Goal: Communication & Community: Answer question/provide support

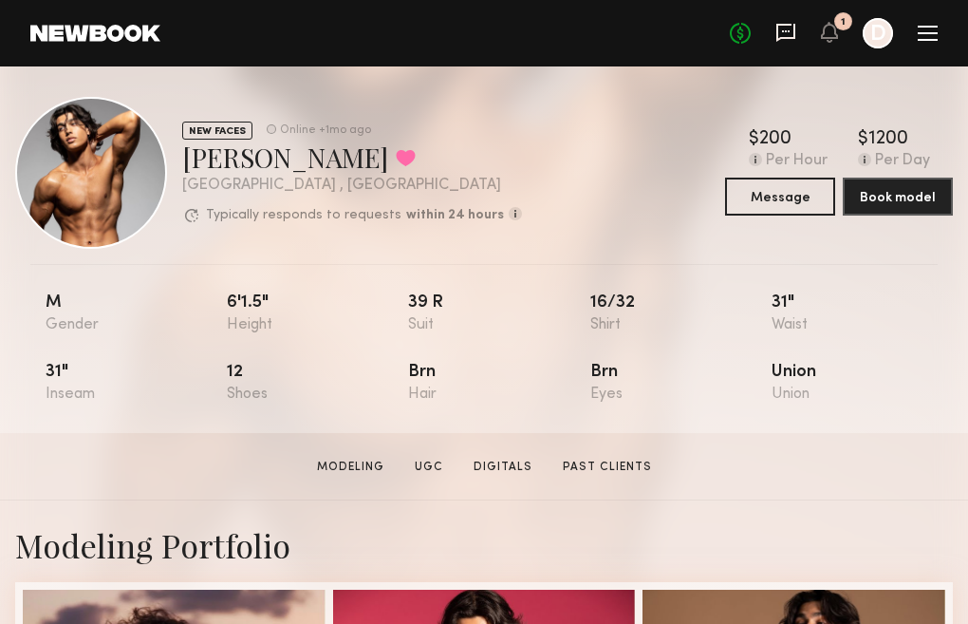
click at [782, 33] on icon at bounding box center [785, 32] width 21 height 21
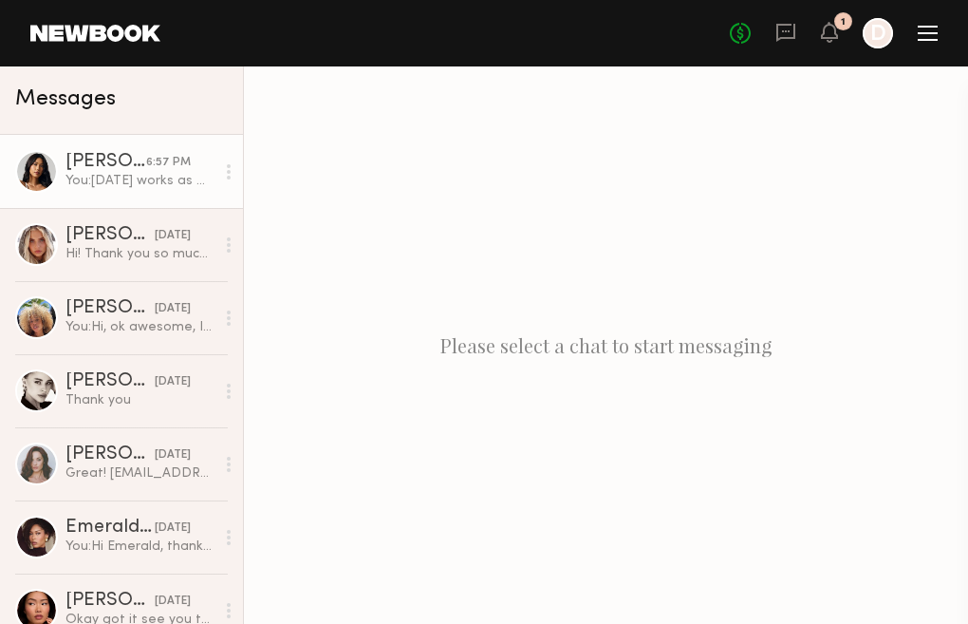
click at [126, 177] on div "You: Thursday works as well" at bounding box center [139, 181] width 149 height 18
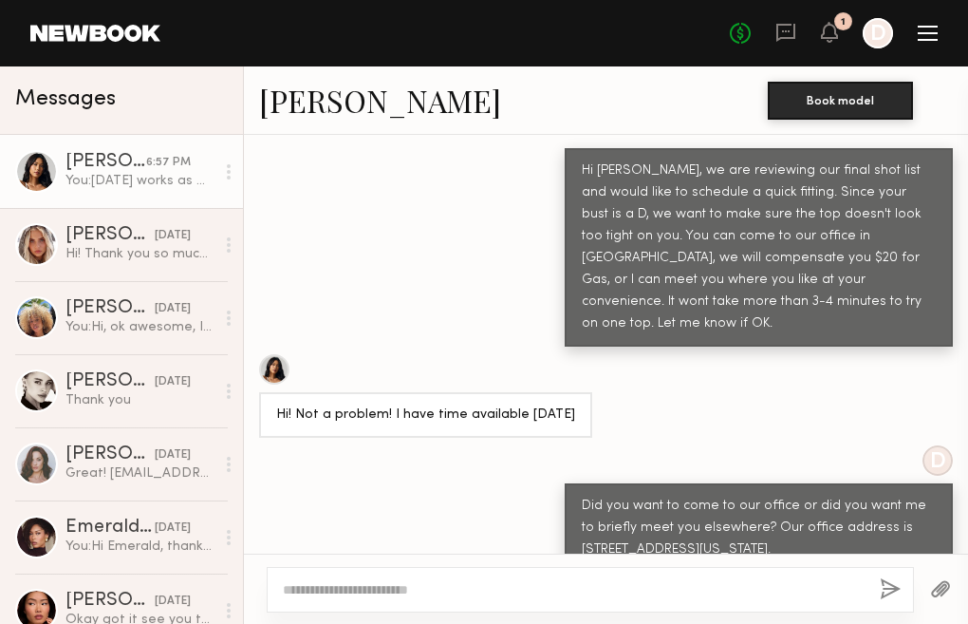
scroll to position [2058, 0]
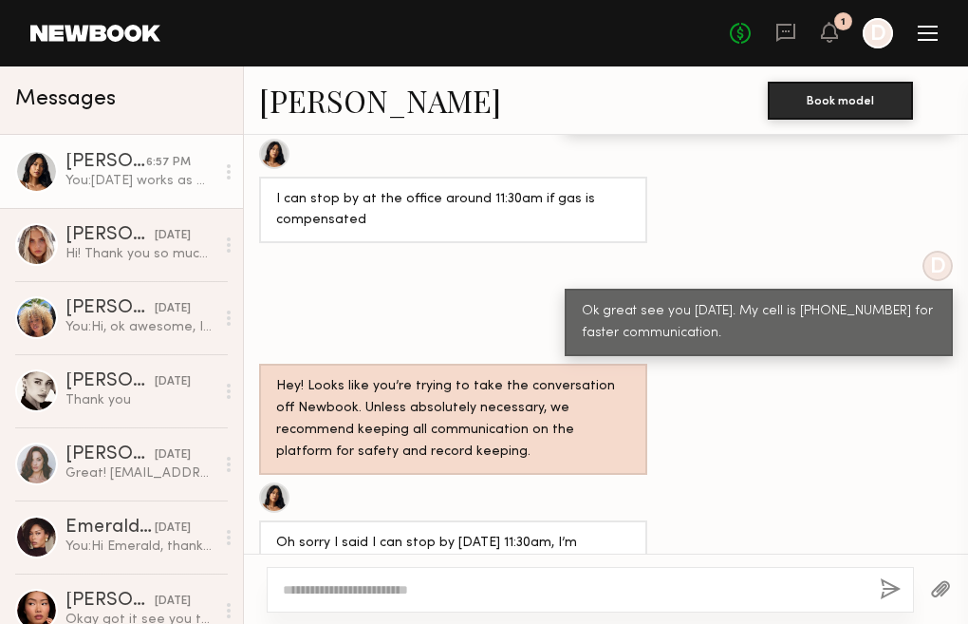
click at [425, 577] on div at bounding box center [590, 590] width 647 height 46
click at [418, 594] on textarea at bounding box center [574, 589] width 582 height 19
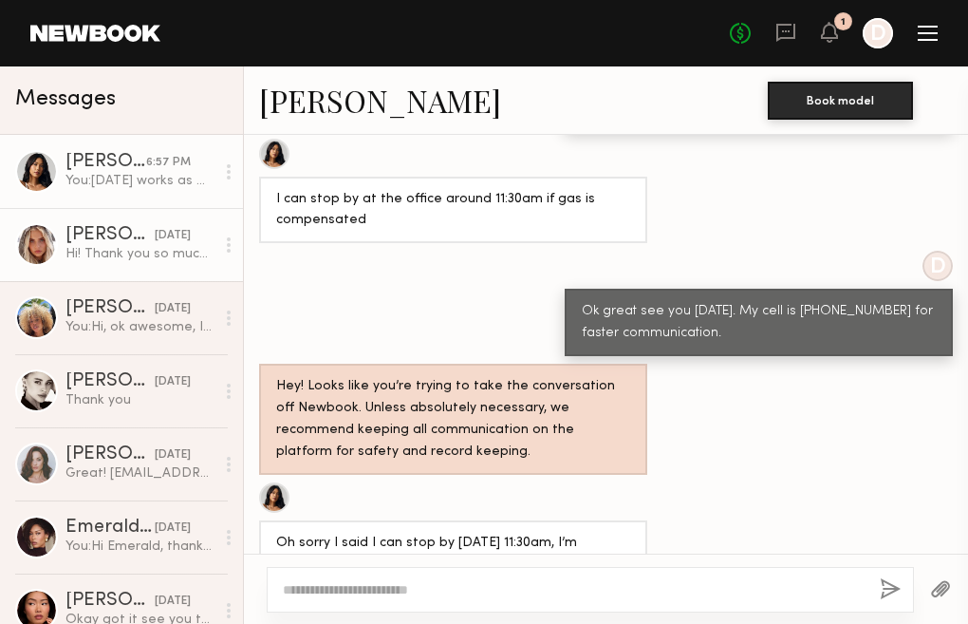
click at [117, 240] on div "[PERSON_NAME]" at bounding box center [109, 235] width 89 height 19
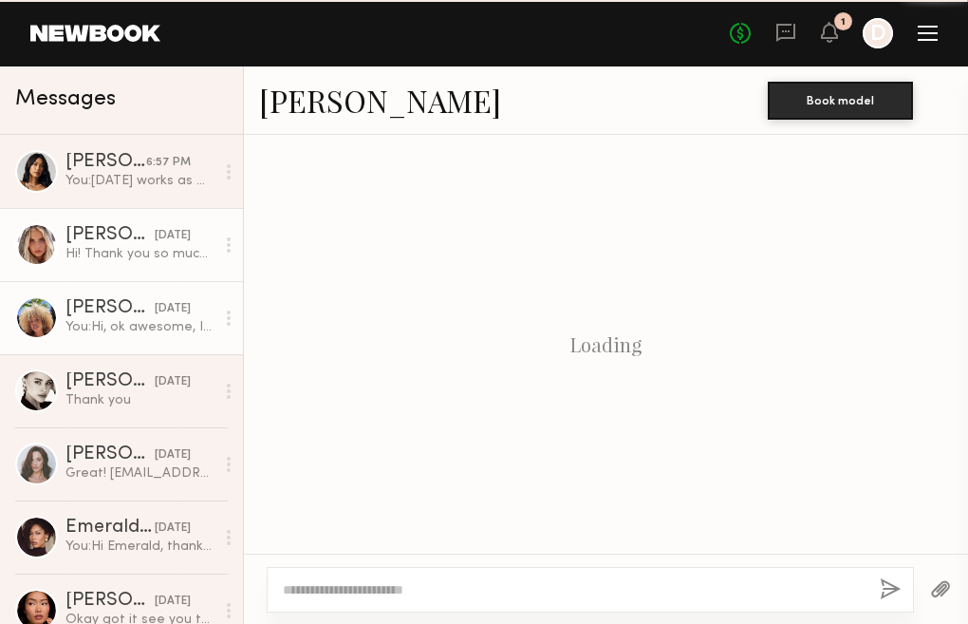
scroll to position [1184, 0]
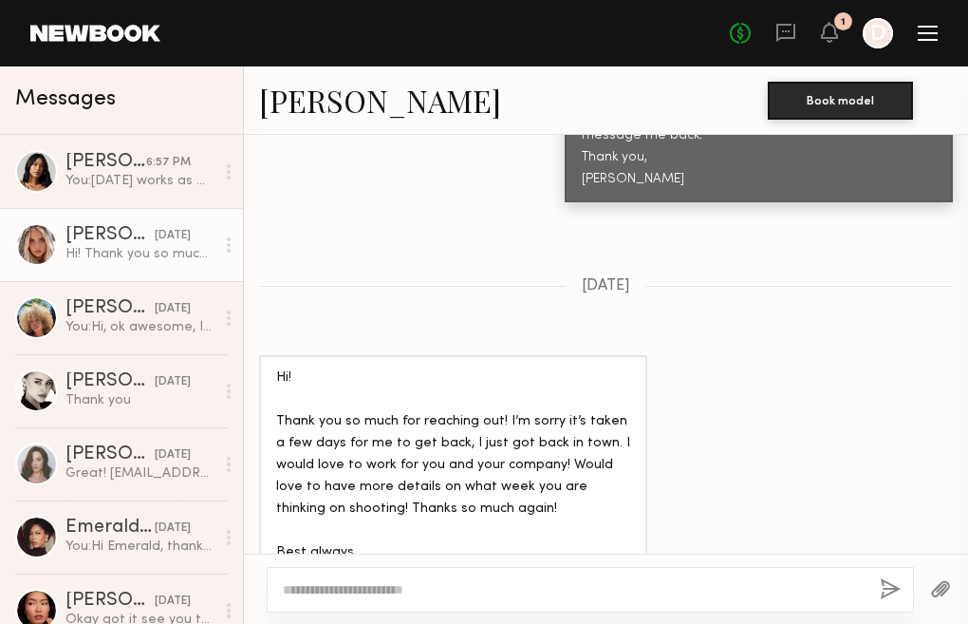
click at [120, 246] on div "Hi! Thank you so much for reaching out! I’m sorry it’s taken a few days for me …" at bounding box center [139, 254] width 149 height 18
click at [305, 102] on link "[PERSON_NAME]" at bounding box center [380, 100] width 242 height 41
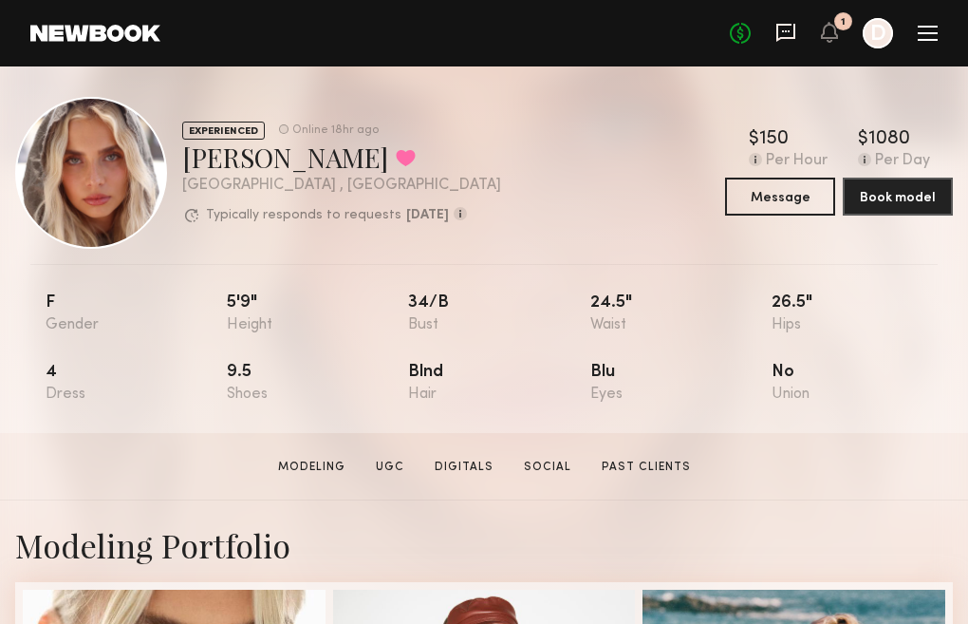
click at [785, 32] on icon at bounding box center [785, 32] width 21 height 21
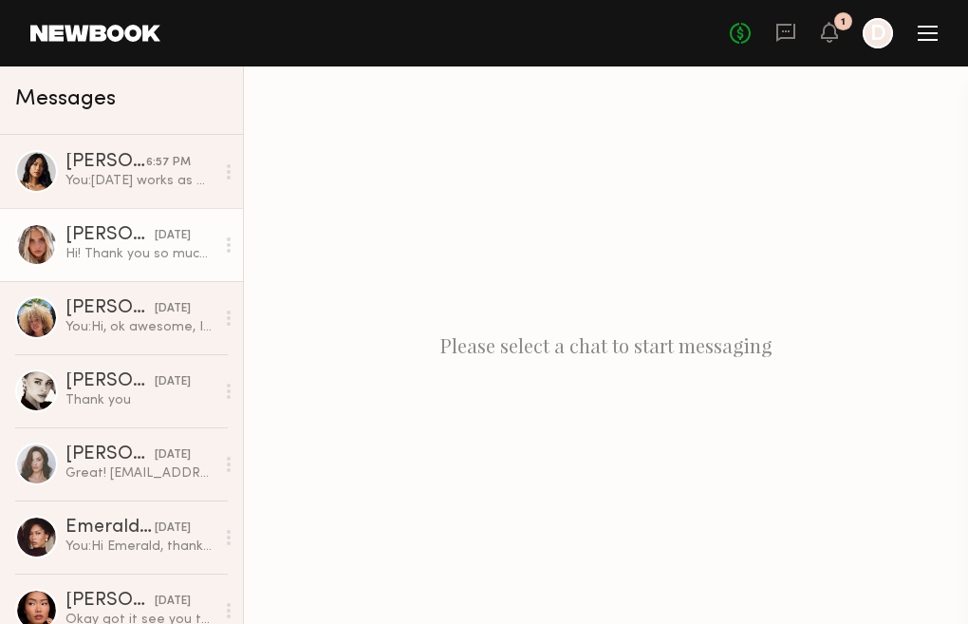
click at [98, 233] on div "[PERSON_NAME]" at bounding box center [109, 235] width 89 height 19
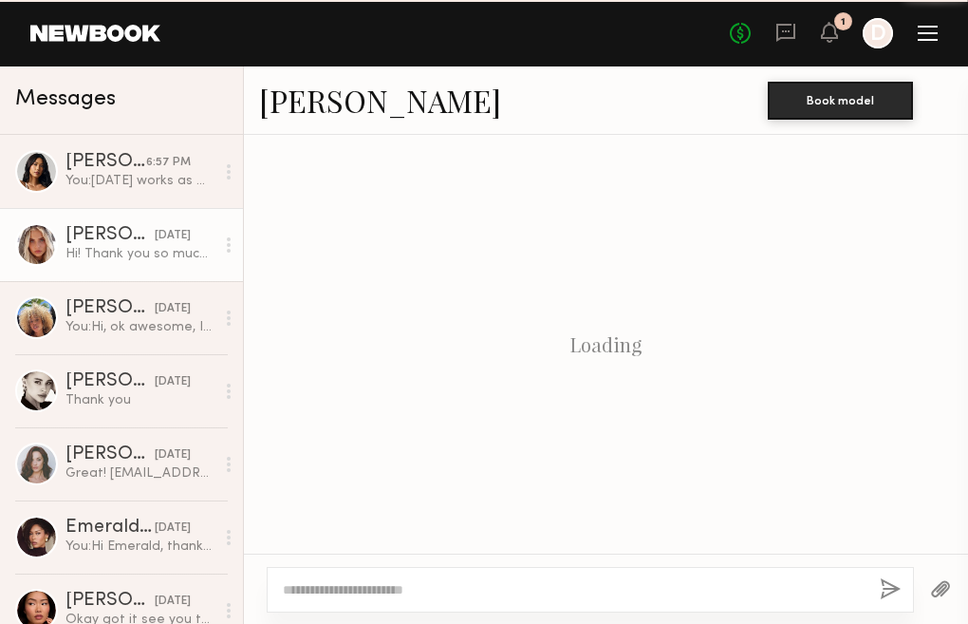
scroll to position [1184, 0]
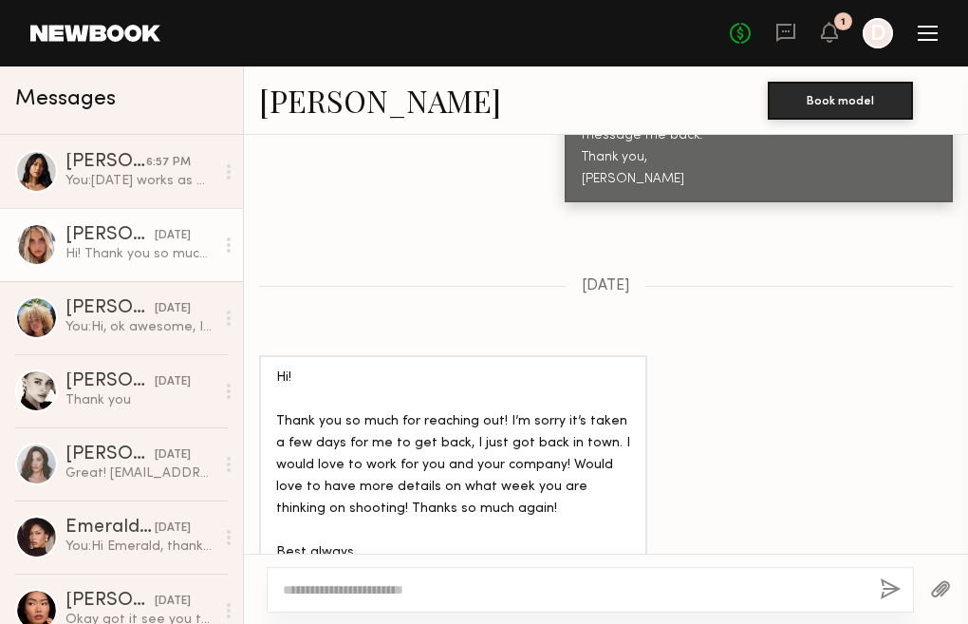
click at [375, 589] on textarea at bounding box center [574, 589] width 582 height 19
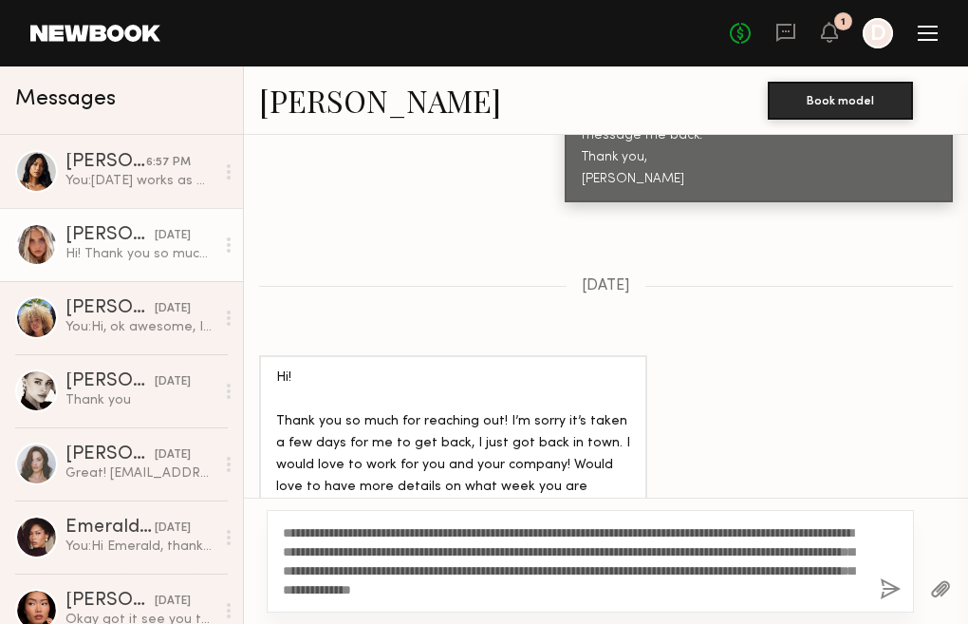
type textarea "**********"
click at [887, 586] on button "button" at bounding box center [890, 590] width 21 height 24
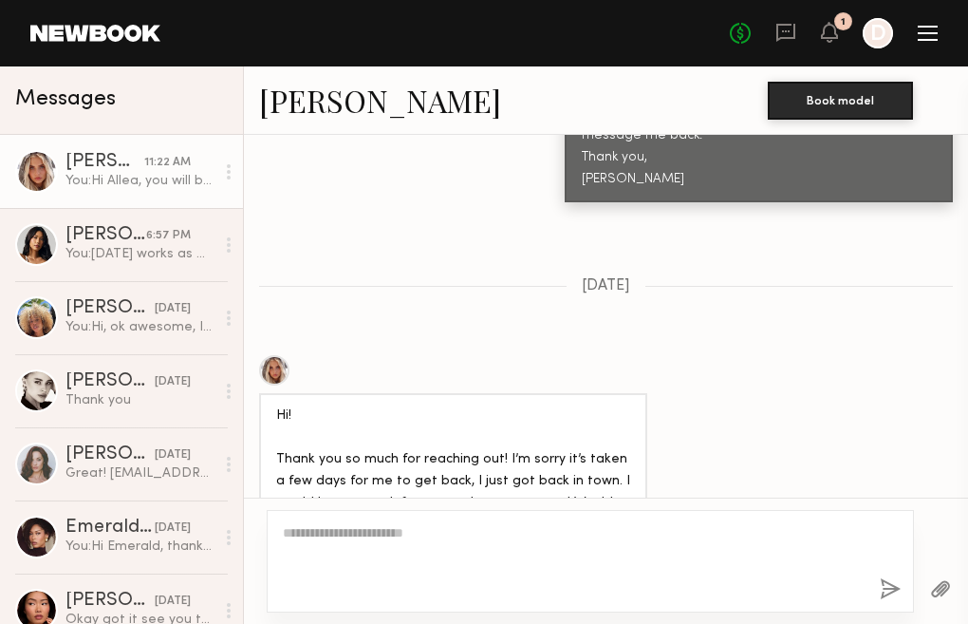
scroll to position [1694, 0]
